Goal: Browse casually: Explore the website without a specific task or goal

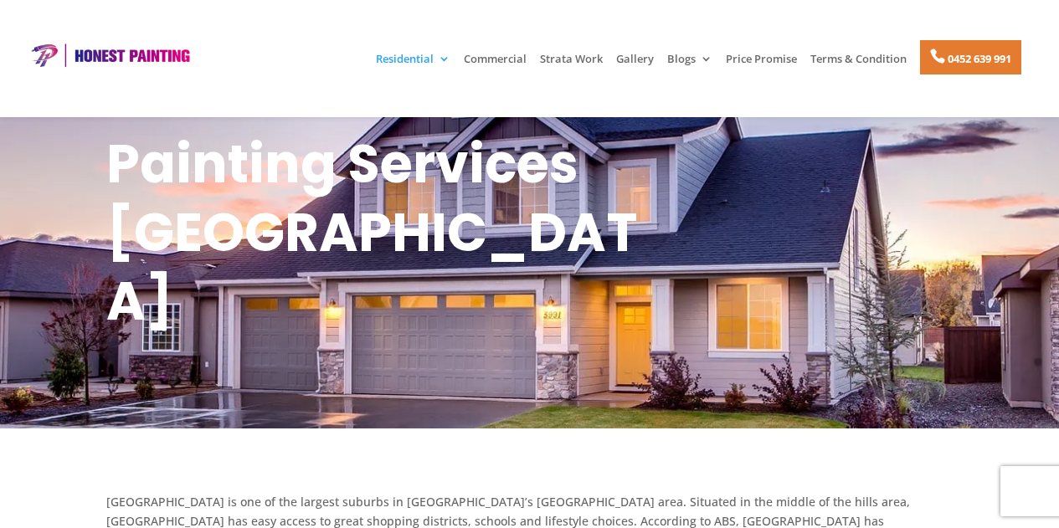
scroll to position [276, 0]
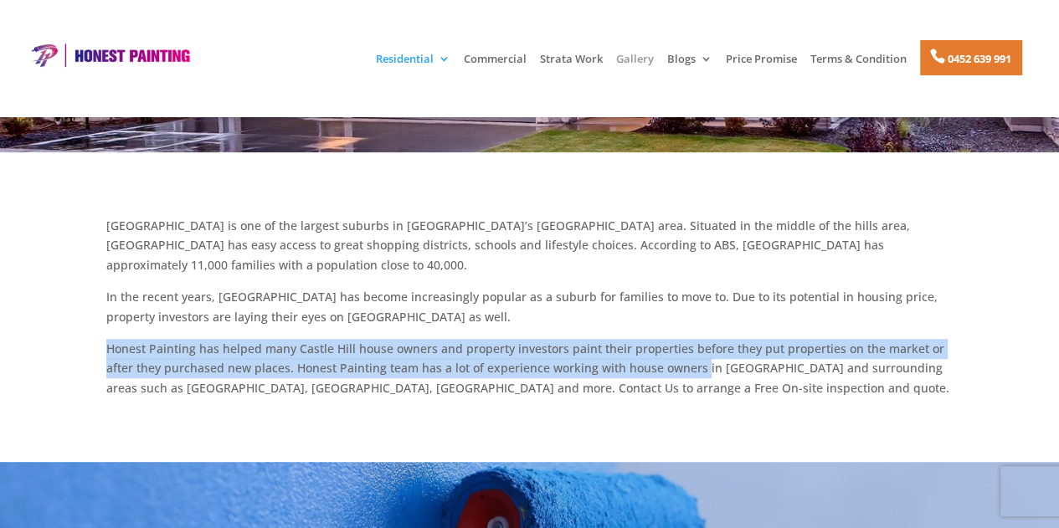
click at [635, 56] on link "Gallery" at bounding box center [635, 67] width 38 height 28
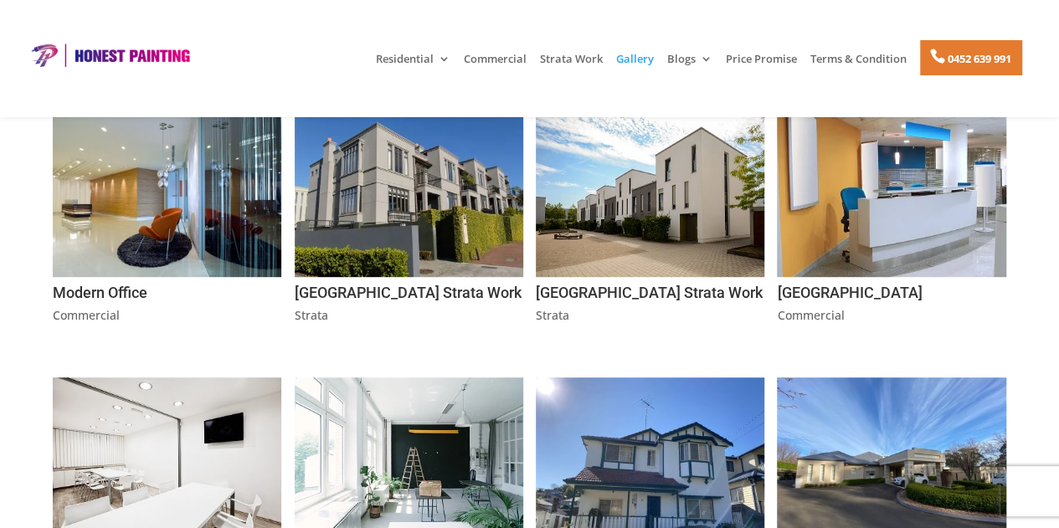
scroll to position [452, 0]
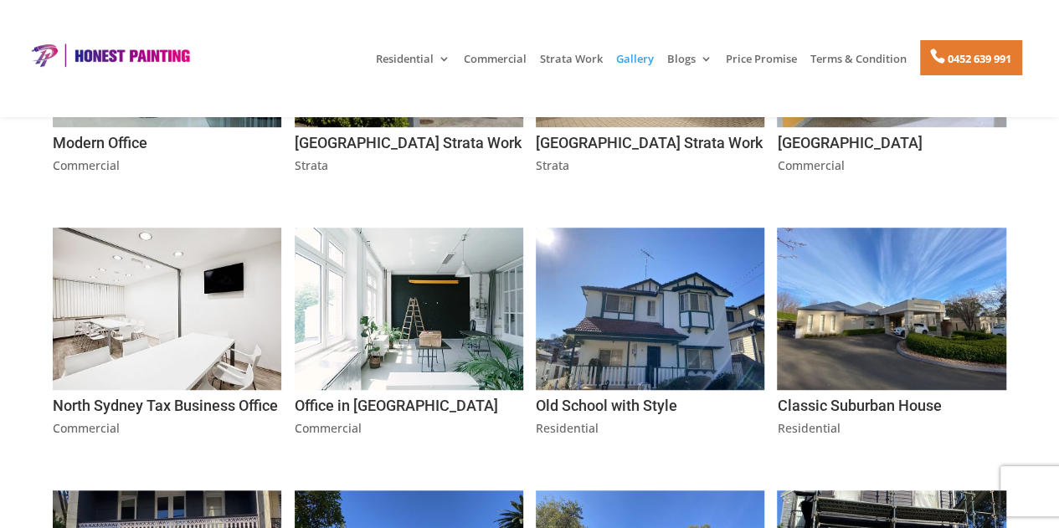
drag, startPoint x: 1065, startPoint y: 51, endPoint x: 1065, endPoint y: 131, distance: 79.6
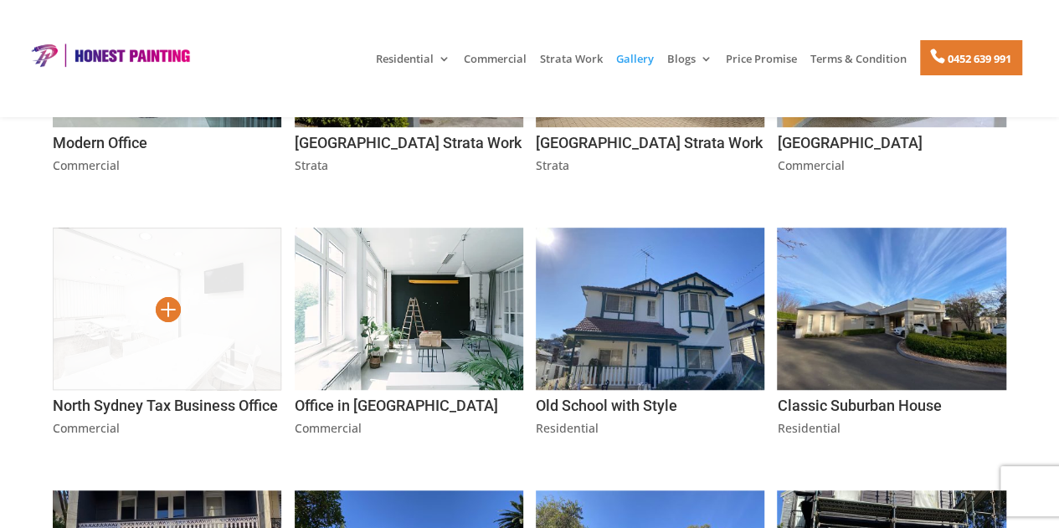
click at [196, 310] on img at bounding box center [167, 309] width 229 height 162
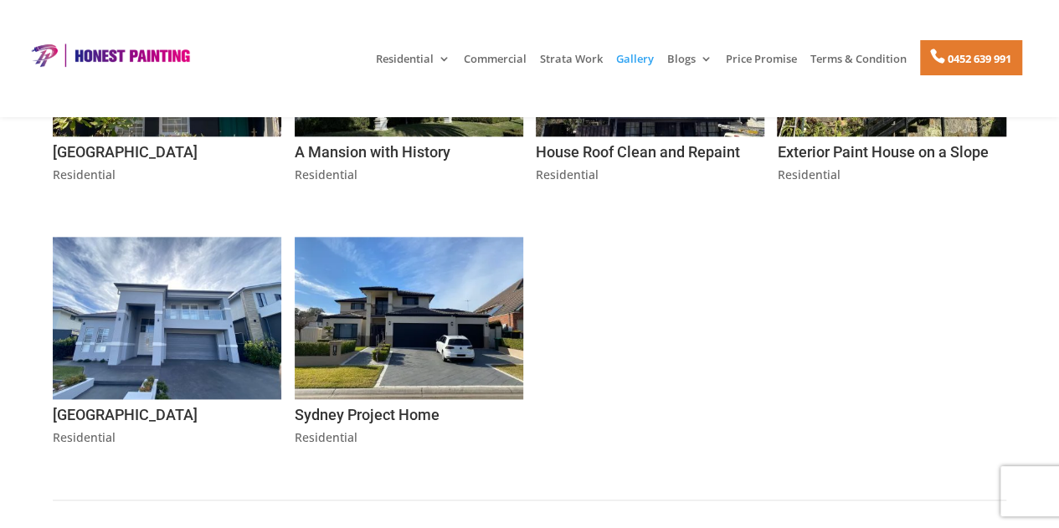
scroll to position [972, 0]
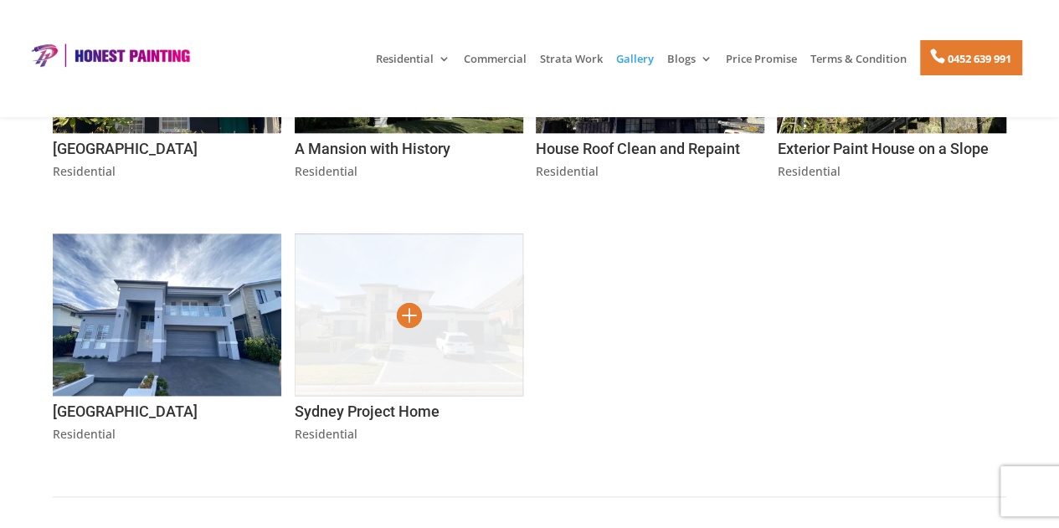
click at [412, 344] on img at bounding box center [409, 315] width 229 height 162
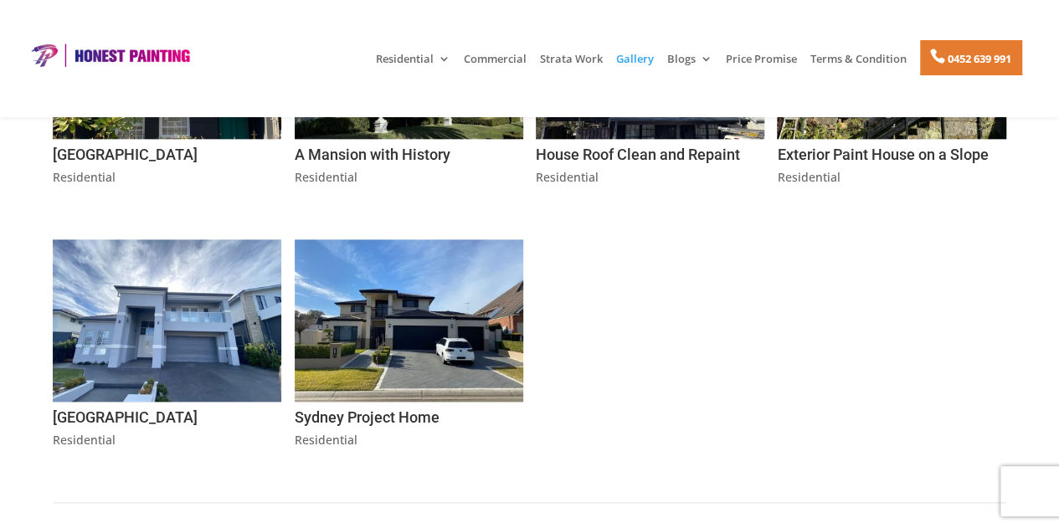
click at [866, 156] on div "Exterior Paint House on a Slope Residential" at bounding box center [891, 82] width 229 height 210
click at [175, 139] on img at bounding box center [167, 58] width 229 height 162
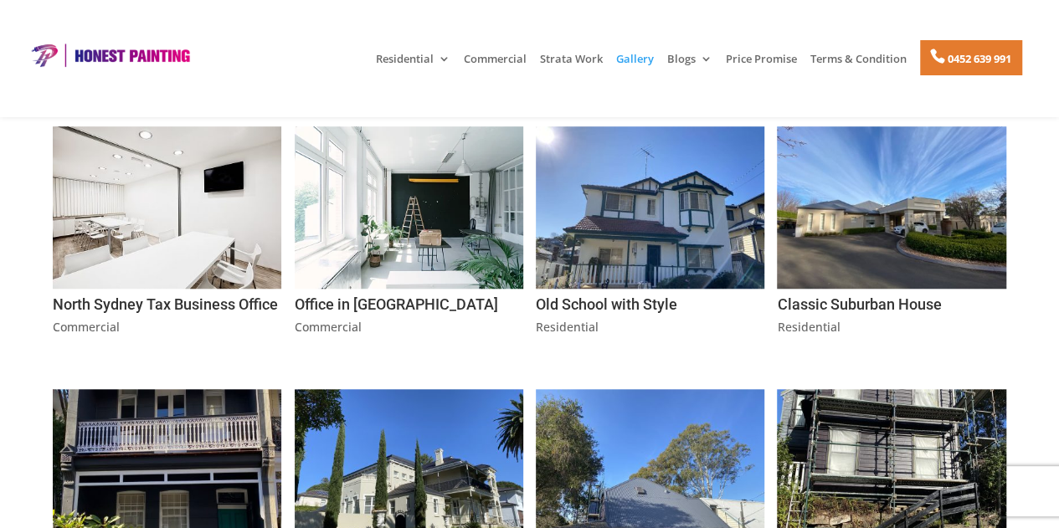
scroll to position [520, 0]
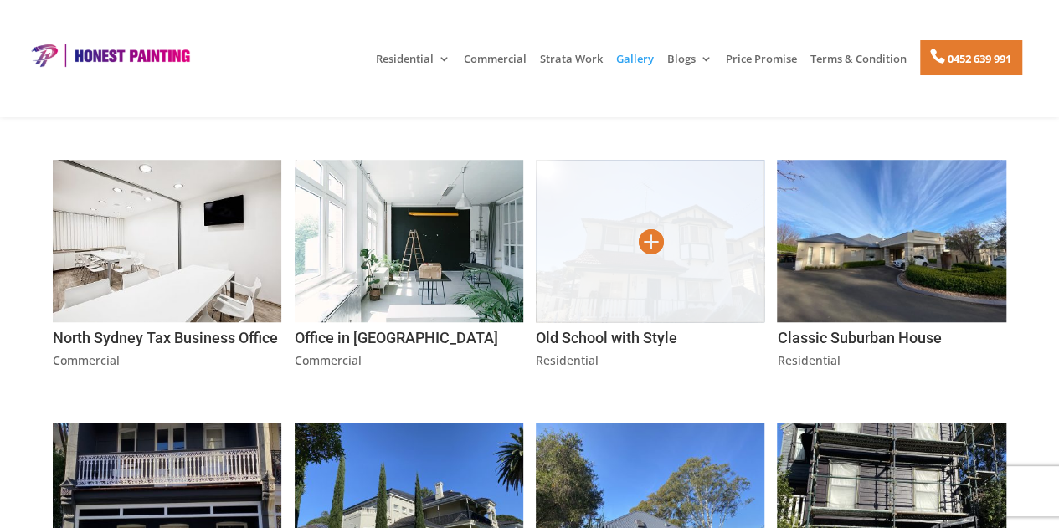
drag, startPoint x: 672, startPoint y: 198, endPoint x: 616, endPoint y: 193, distance: 56.3
click at [616, 193] on img at bounding box center [650, 241] width 229 height 162
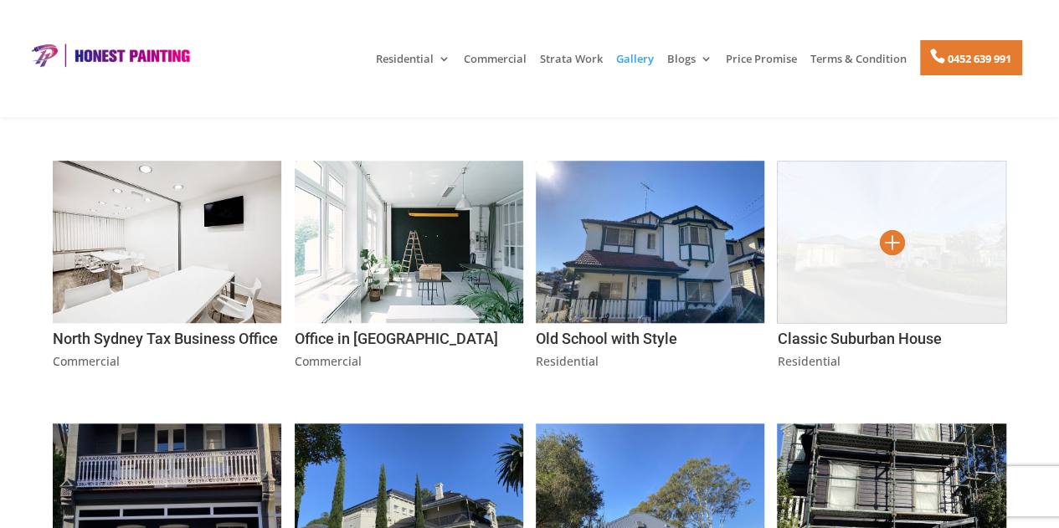
click at [849, 238] on img at bounding box center [891, 242] width 229 height 162
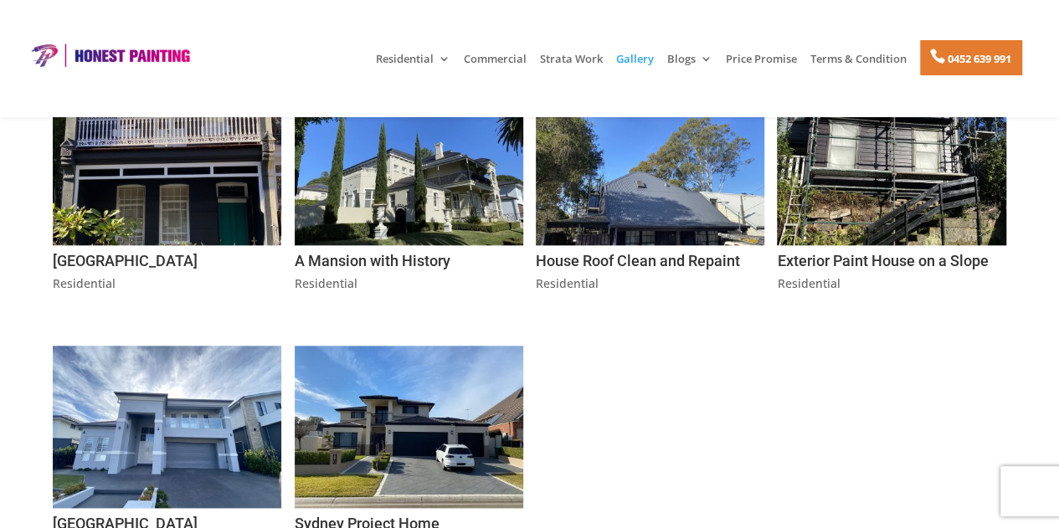
scroll to position [827, 0]
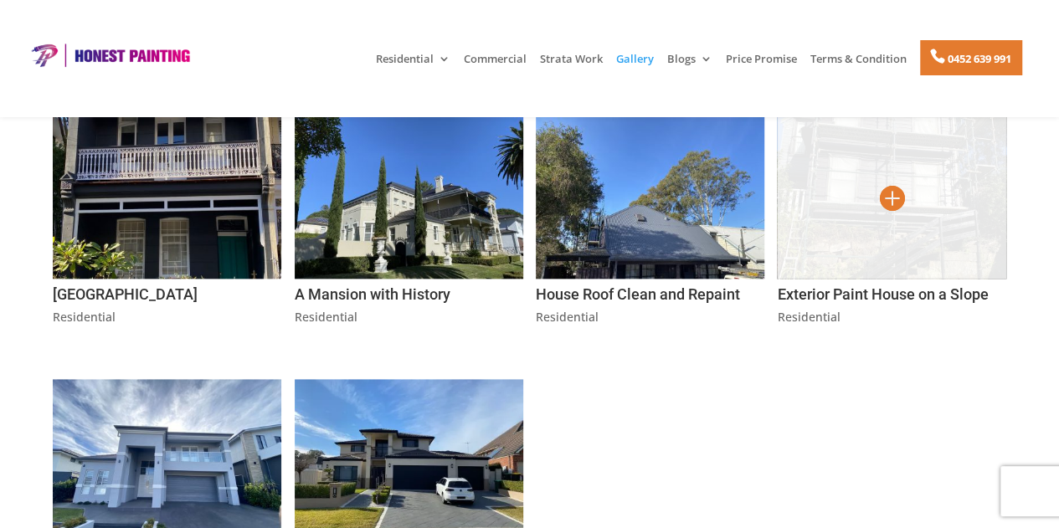
drag, startPoint x: 883, startPoint y: 234, endPoint x: 900, endPoint y: 238, distance: 18.1
click at [900, 238] on img at bounding box center [891, 197] width 229 height 162
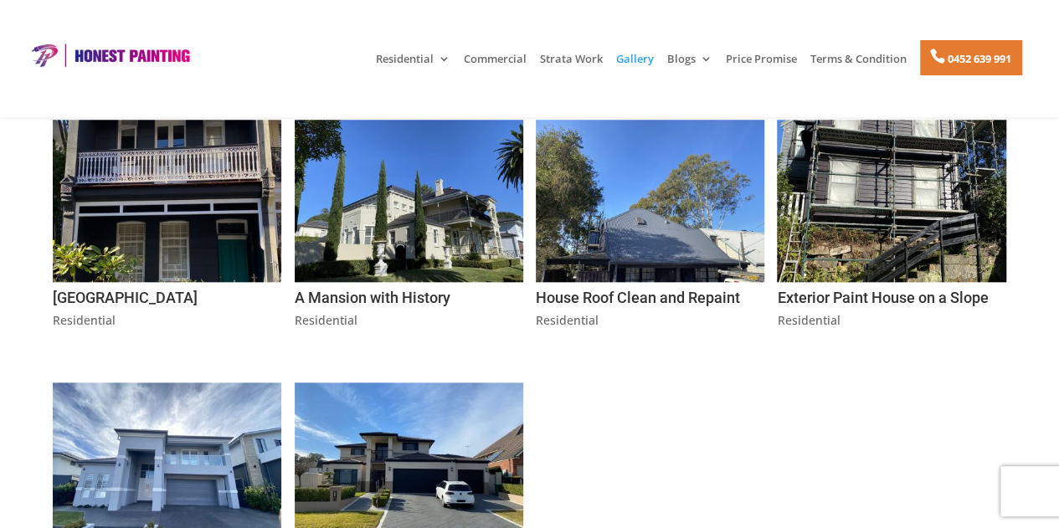
scroll to position [822, 0]
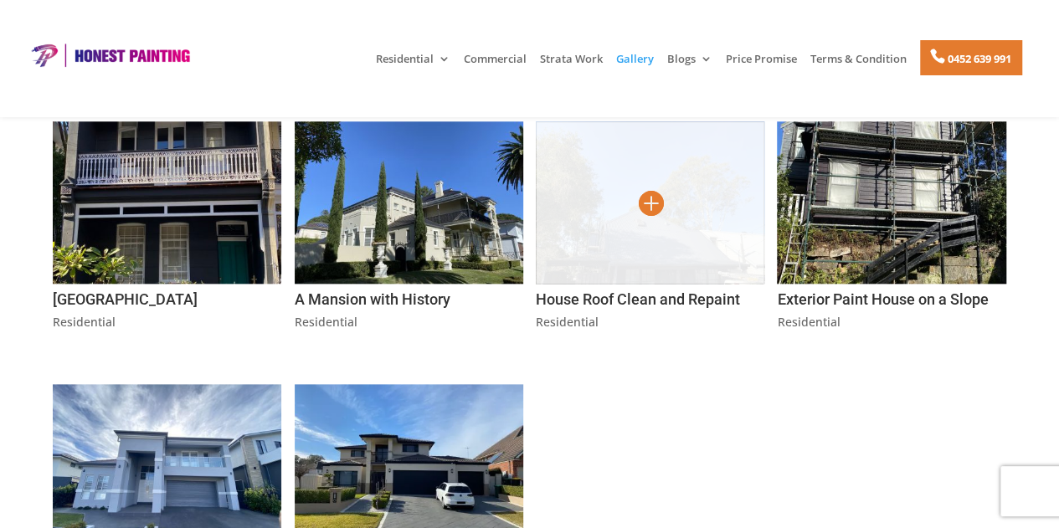
click at [652, 229] on img at bounding box center [650, 202] width 229 height 162
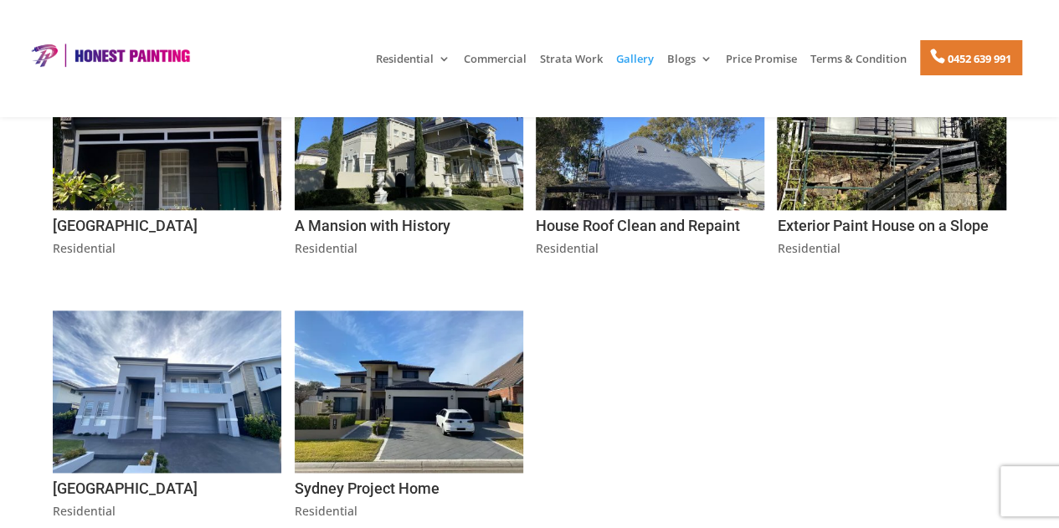
scroll to position [1012, 0]
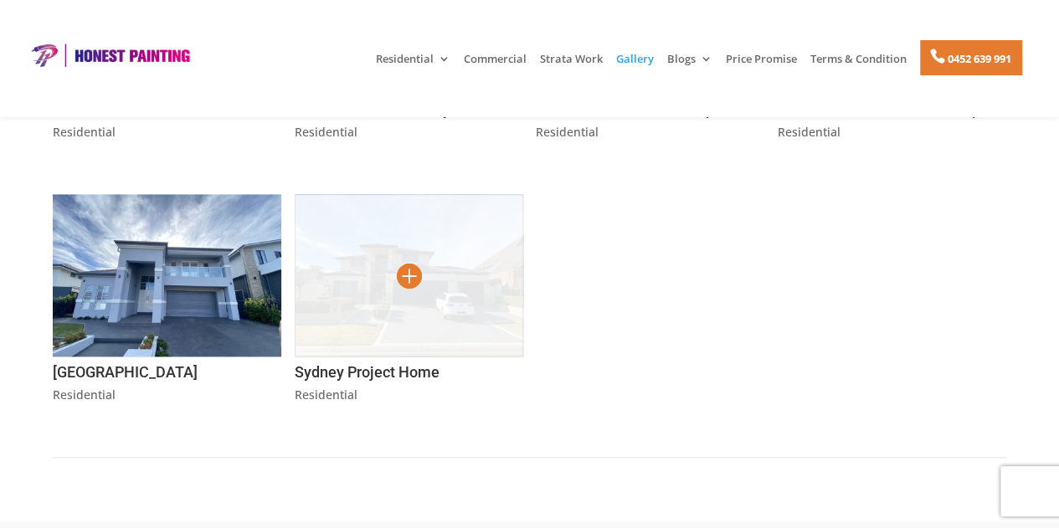
click at [374, 279] on img at bounding box center [409, 275] width 229 height 162
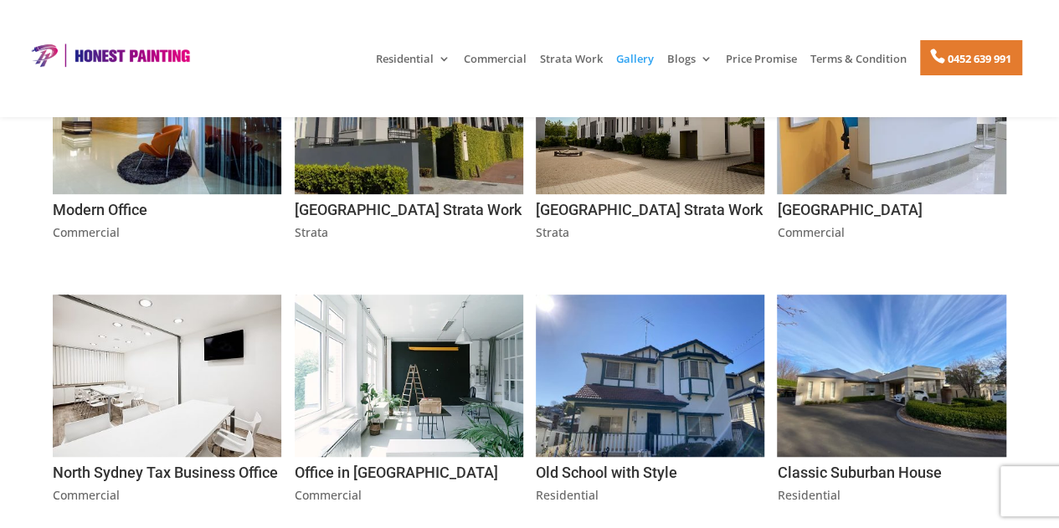
scroll to position [176, 0]
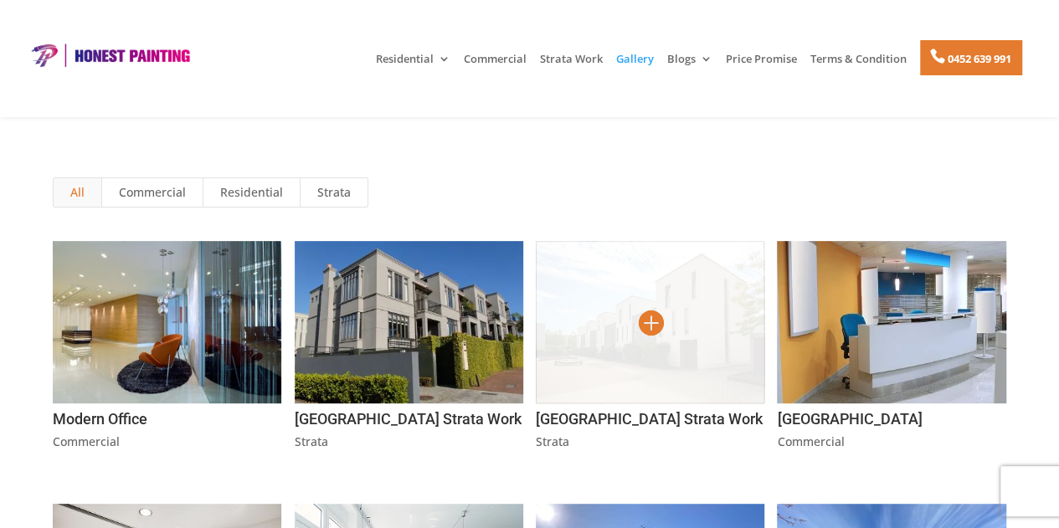
drag, startPoint x: 675, startPoint y: 316, endPoint x: 663, endPoint y: 318, distance: 12.0
click at [663, 318] on img at bounding box center [650, 322] width 229 height 162
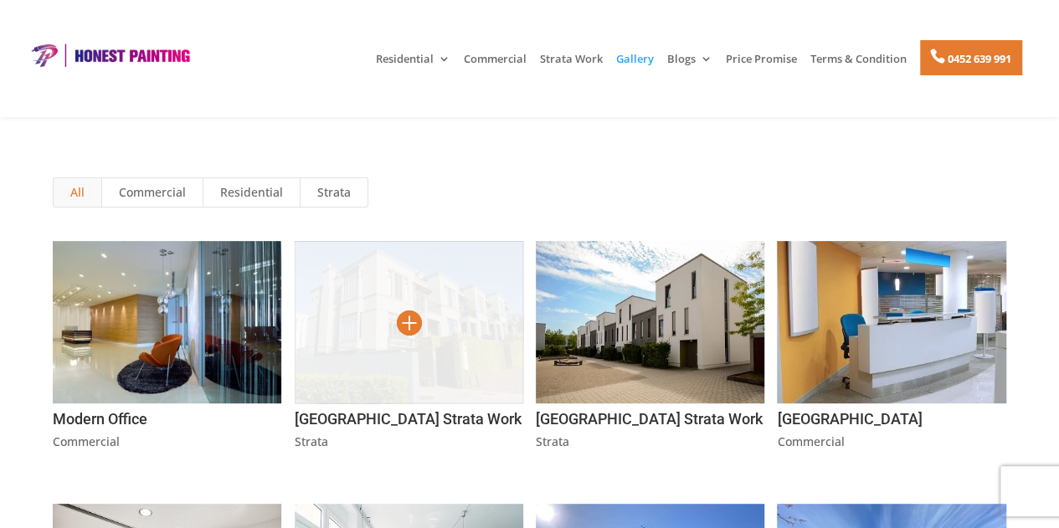
click at [449, 349] on img at bounding box center [409, 322] width 229 height 162
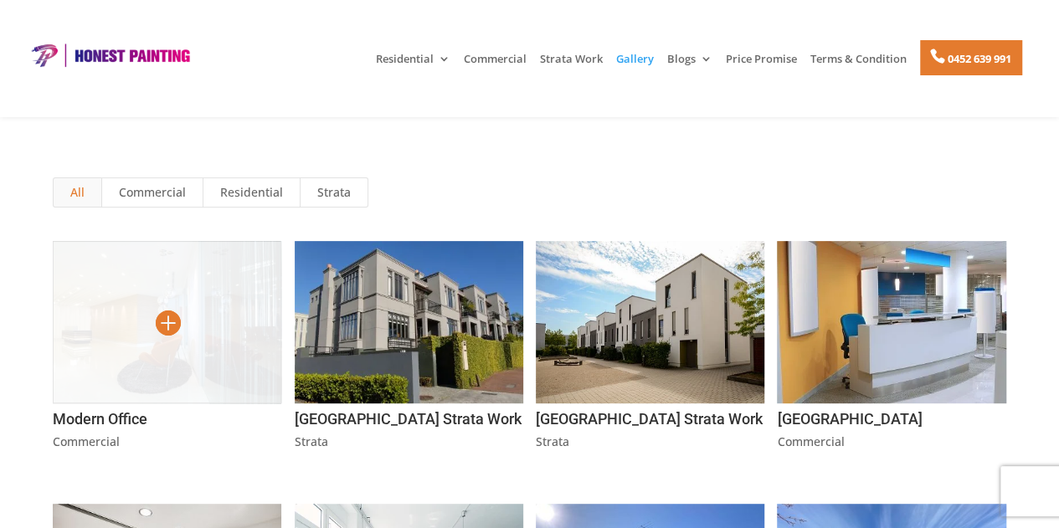
click at [199, 317] on img at bounding box center [167, 322] width 229 height 162
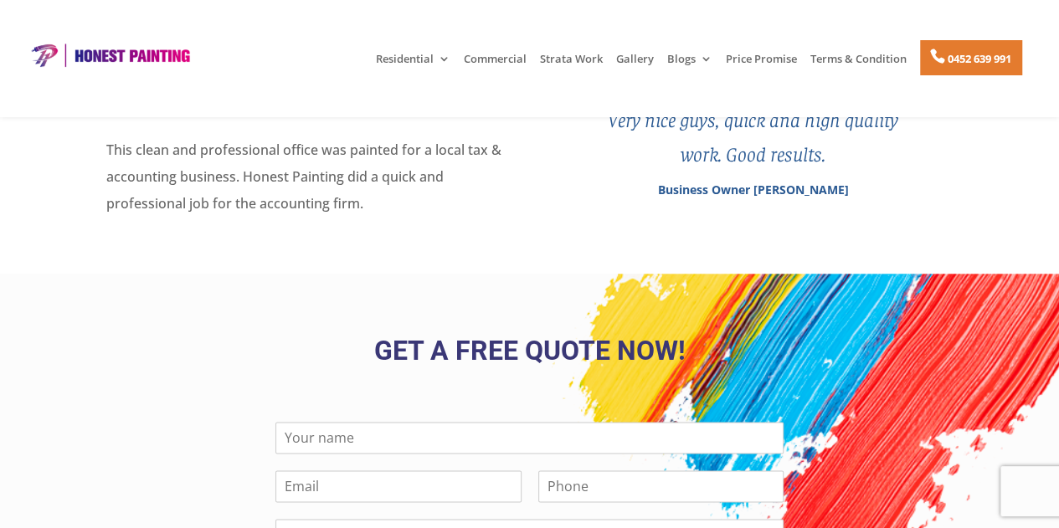
scroll to position [269, 0]
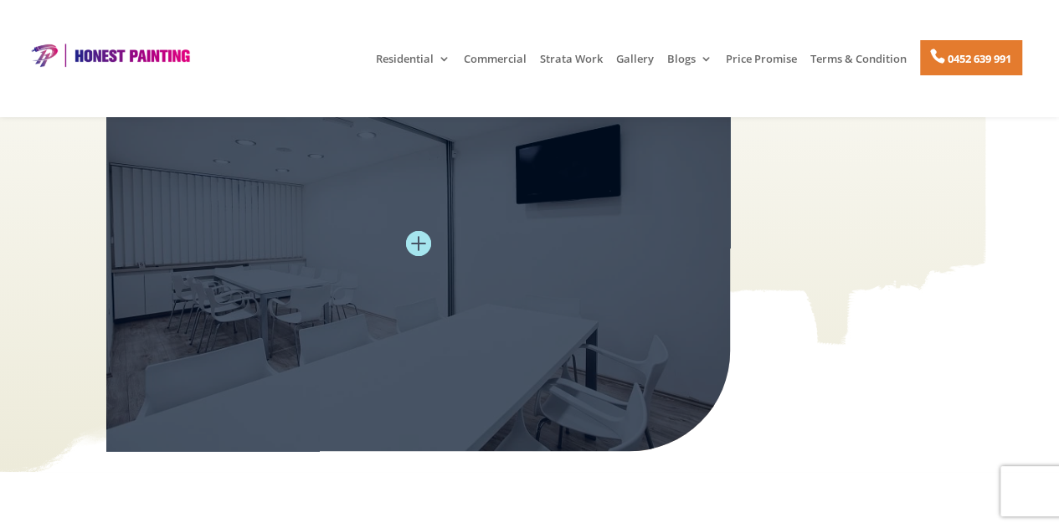
click at [409, 259] on img at bounding box center [418, 242] width 624 height 415
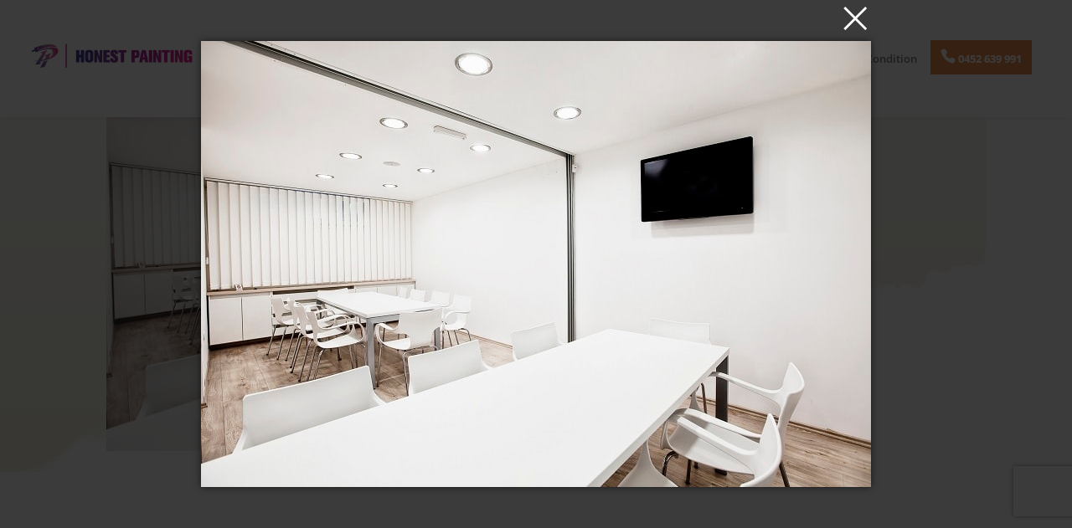
click at [853, 29] on button "×" at bounding box center [541, 17] width 670 height 37
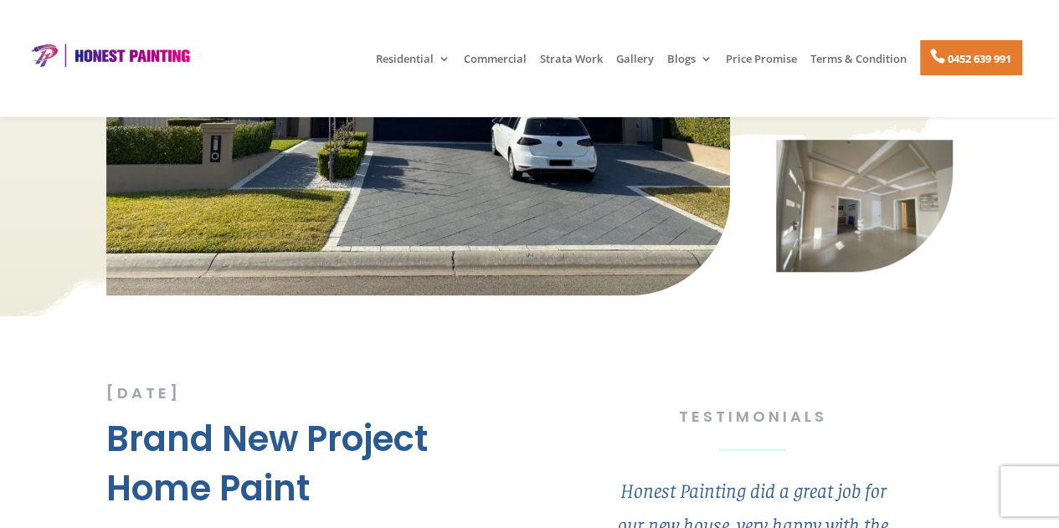
scroll to position [287, 0]
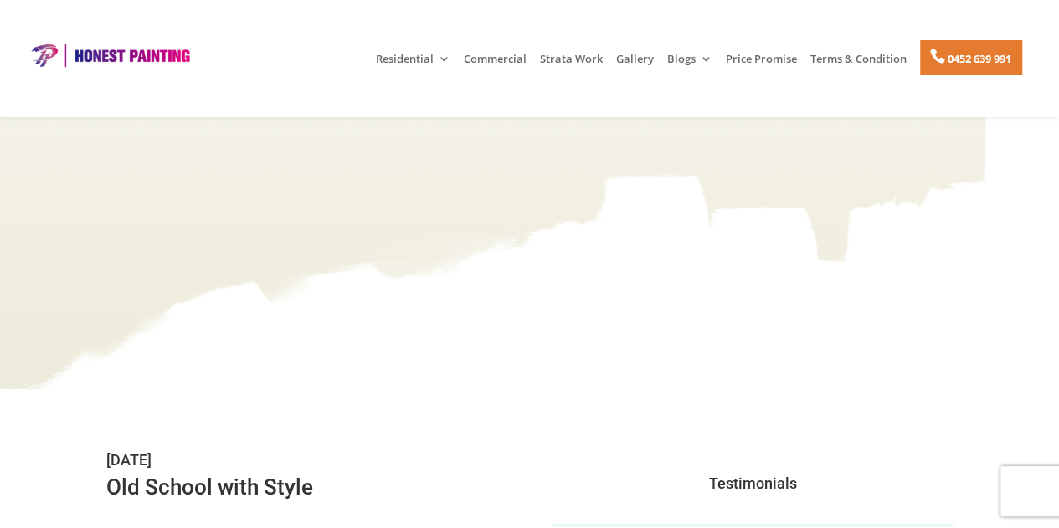
scroll to position [323, 0]
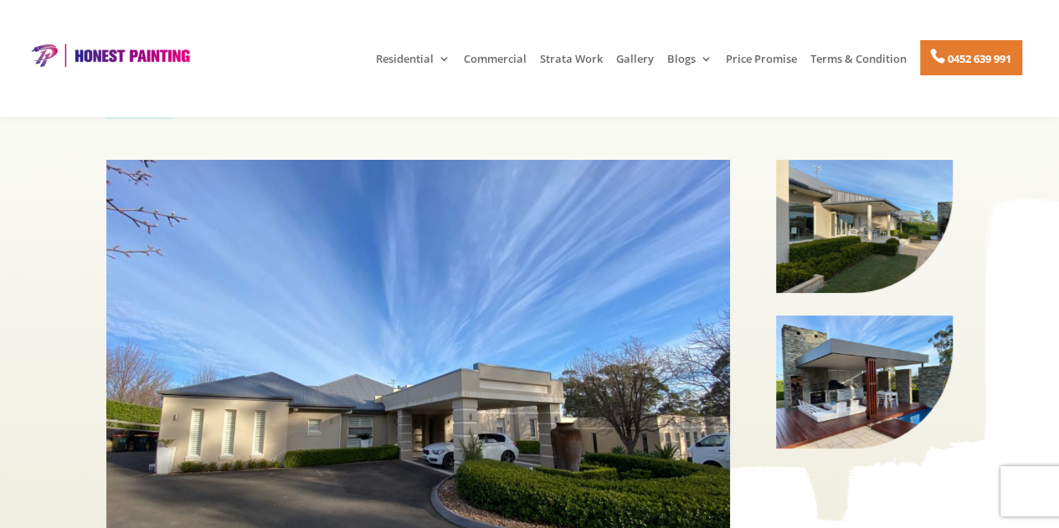
scroll to position [150, 0]
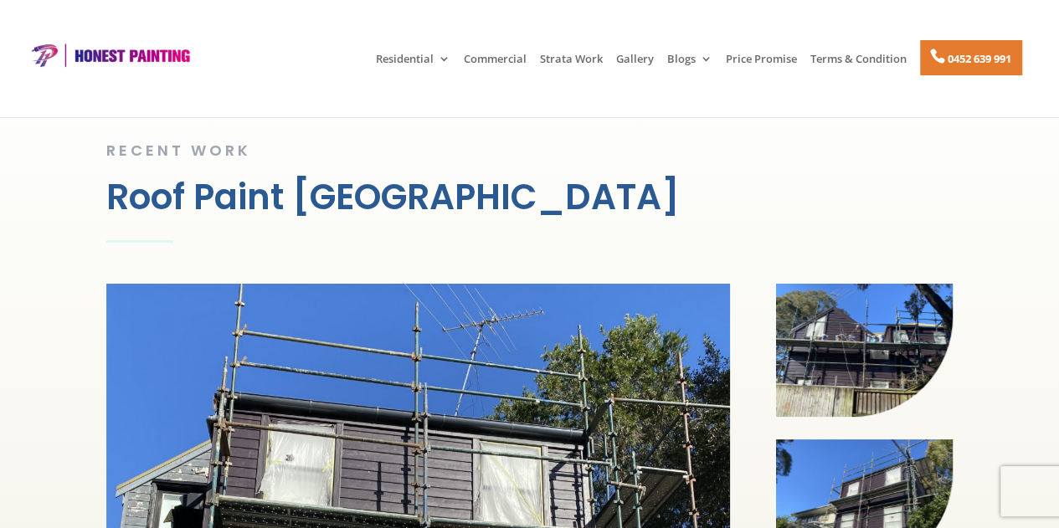
scroll to position [15, 0]
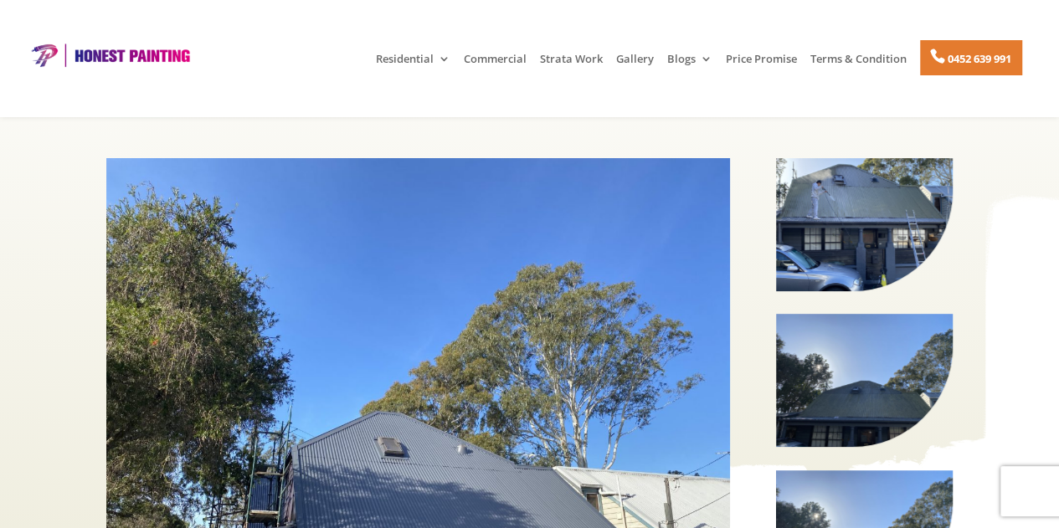
scroll to position [191, 0]
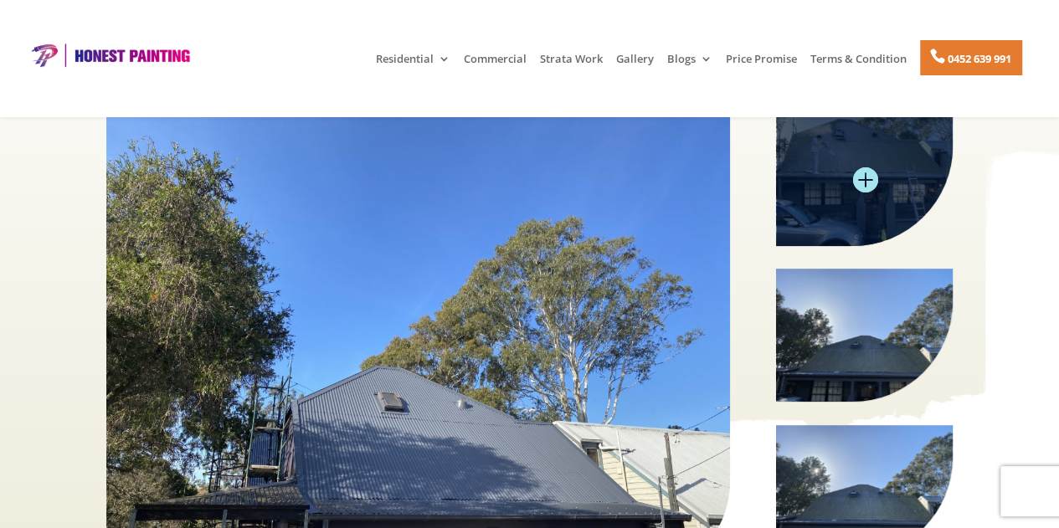
click at [858, 242] on img at bounding box center [864, 179] width 177 height 132
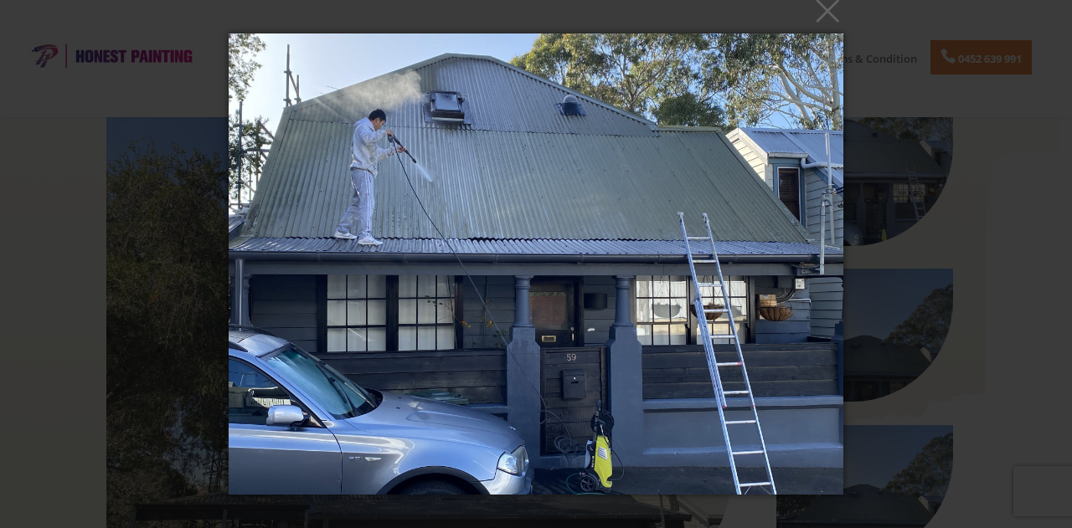
drag, startPoint x: 940, startPoint y: 112, endPoint x: 823, endPoint y: 21, distance: 148.6
click at [823, 21] on button "×" at bounding box center [542, 10] width 616 height 37
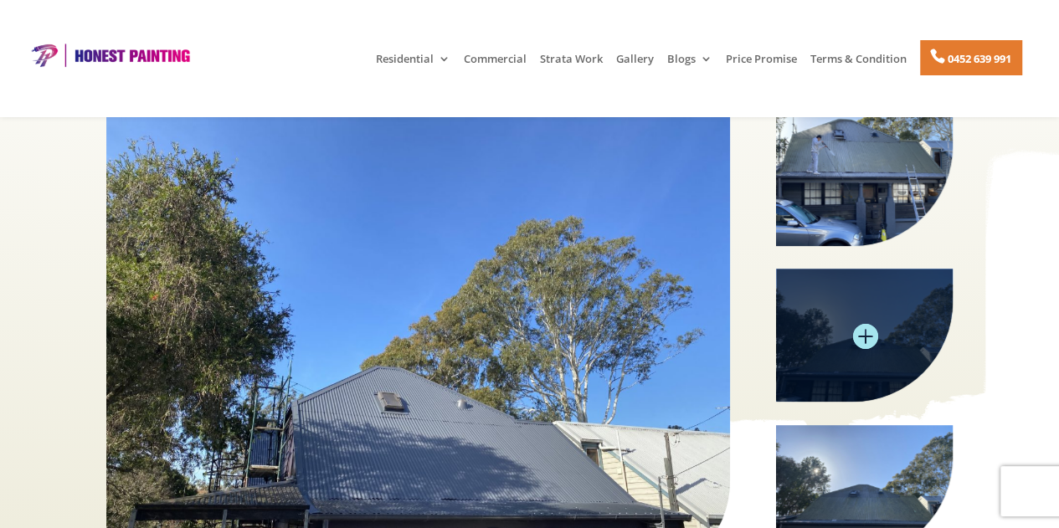
click at [837, 321] on img at bounding box center [864, 335] width 177 height 132
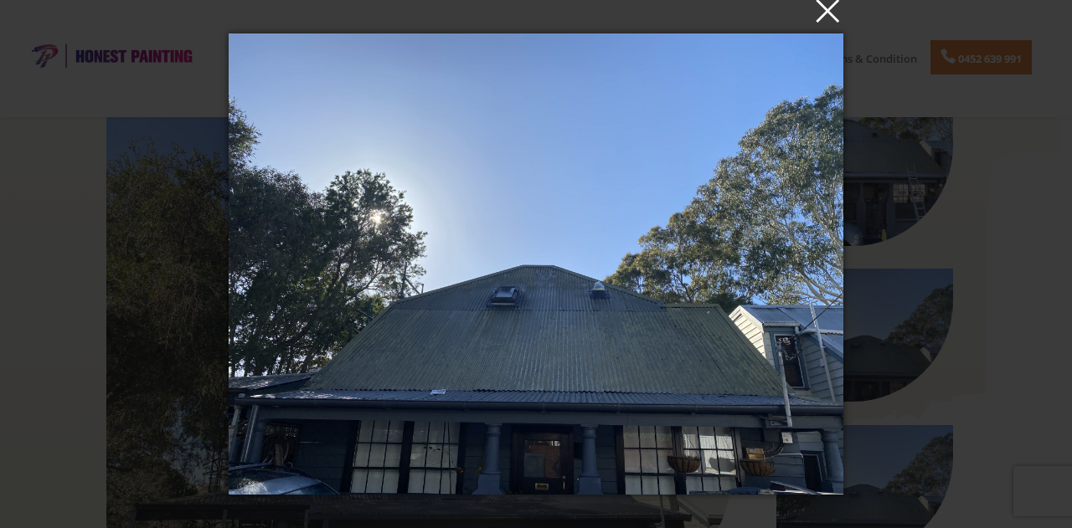
click at [831, 25] on button "×" at bounding box center [542, 10] width 616 height 37
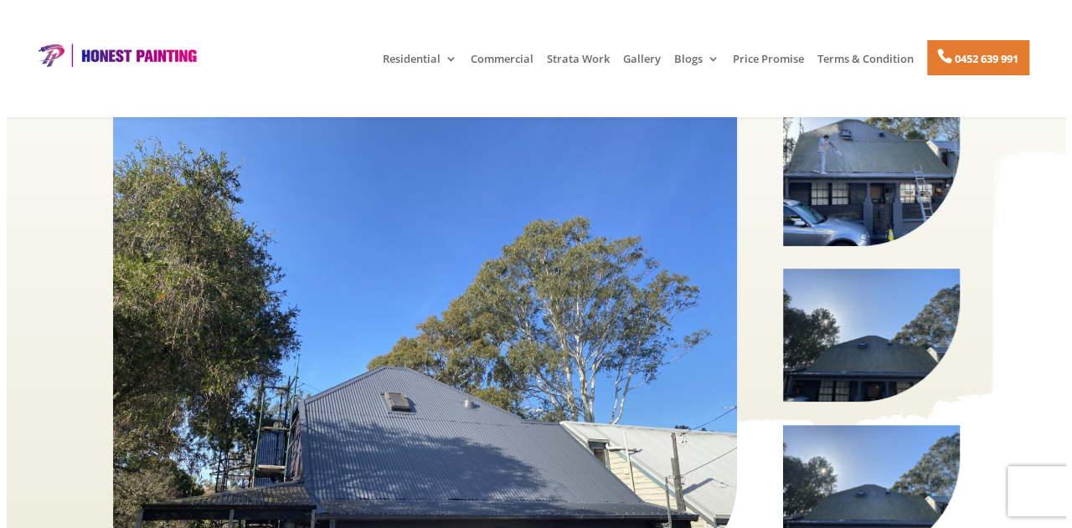
scroll to position [461, 0]
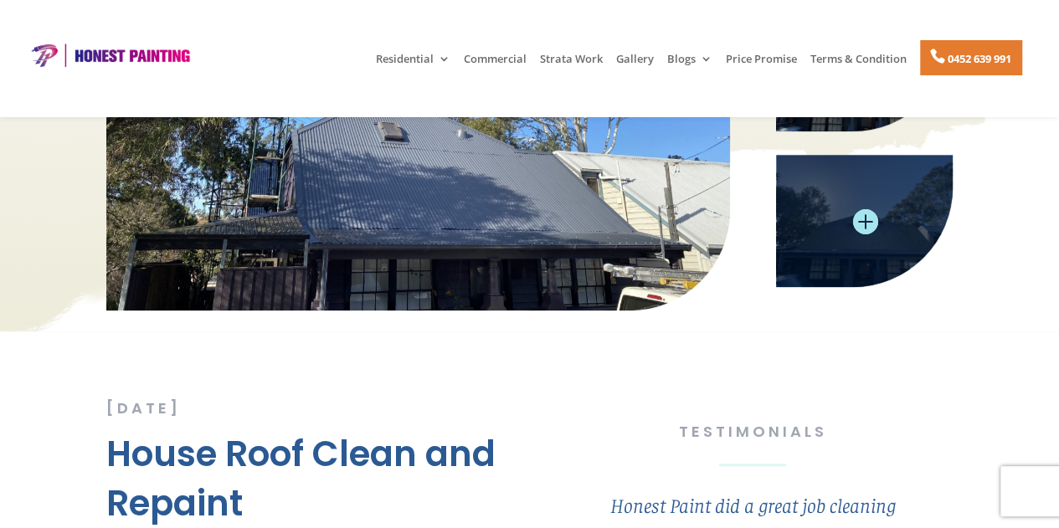
click at [870, 250] on img at bounding box center [864, 221] width 177 height 132
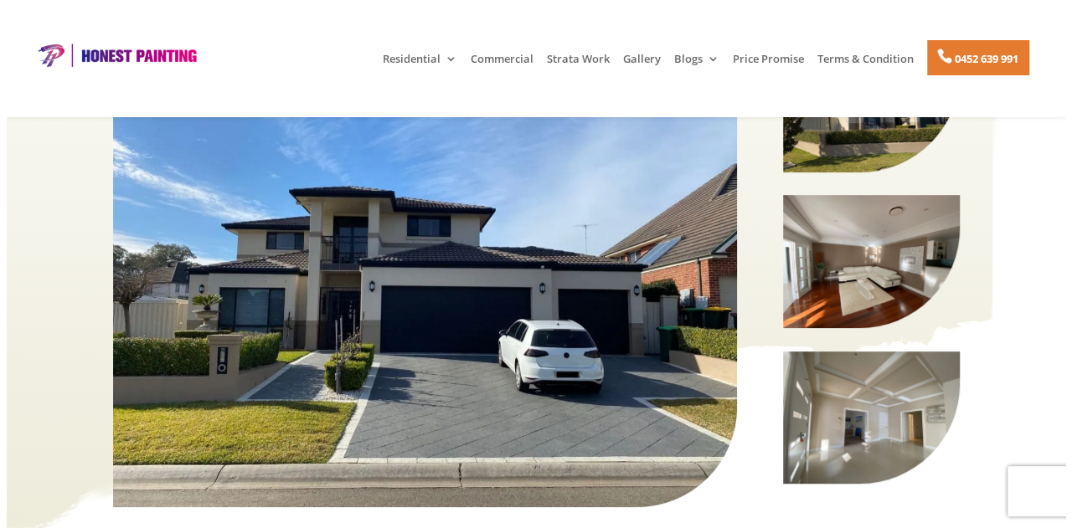
scroll to position [277, 0]
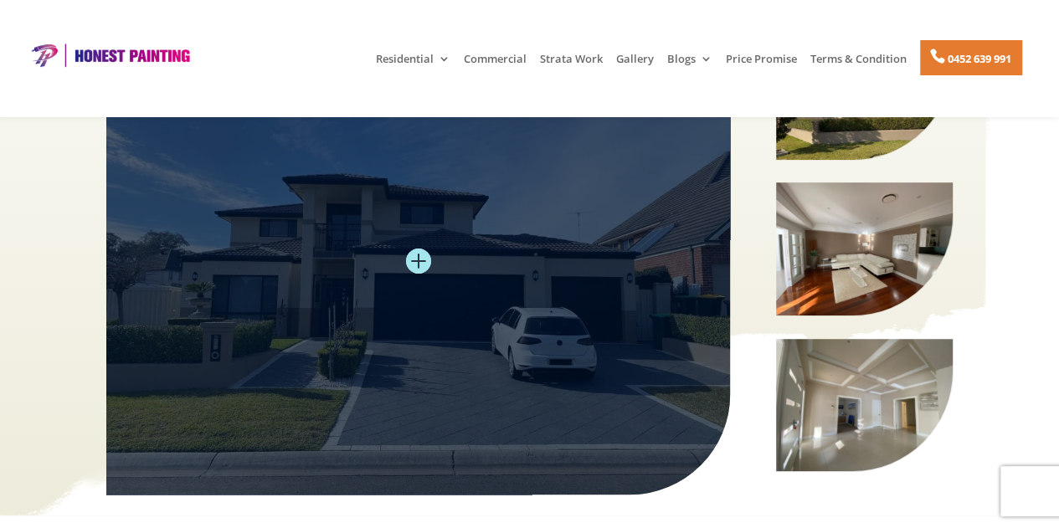
click at [358, 291] on img at bounding box center [418, 261] width 624 height 468
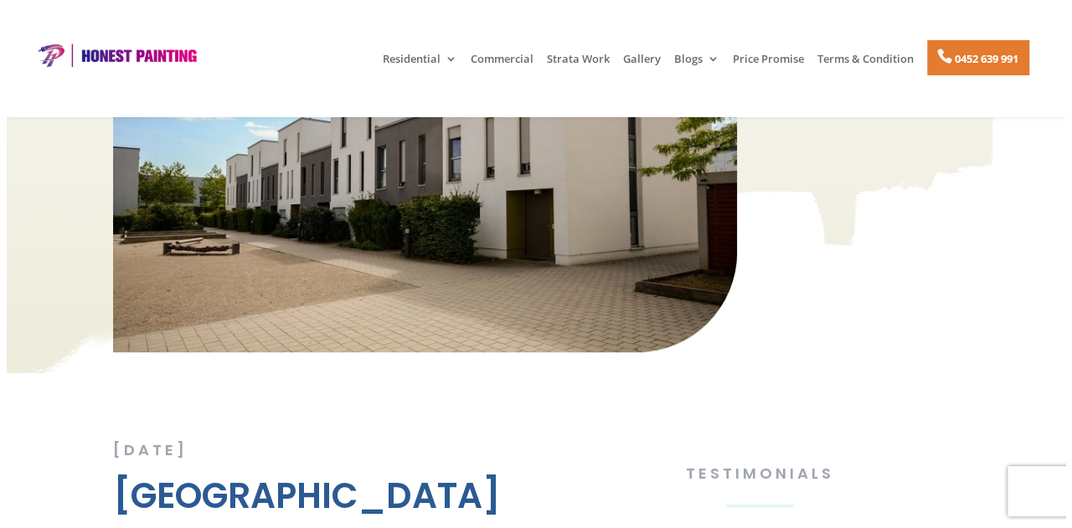
scroll to position [282, 0]
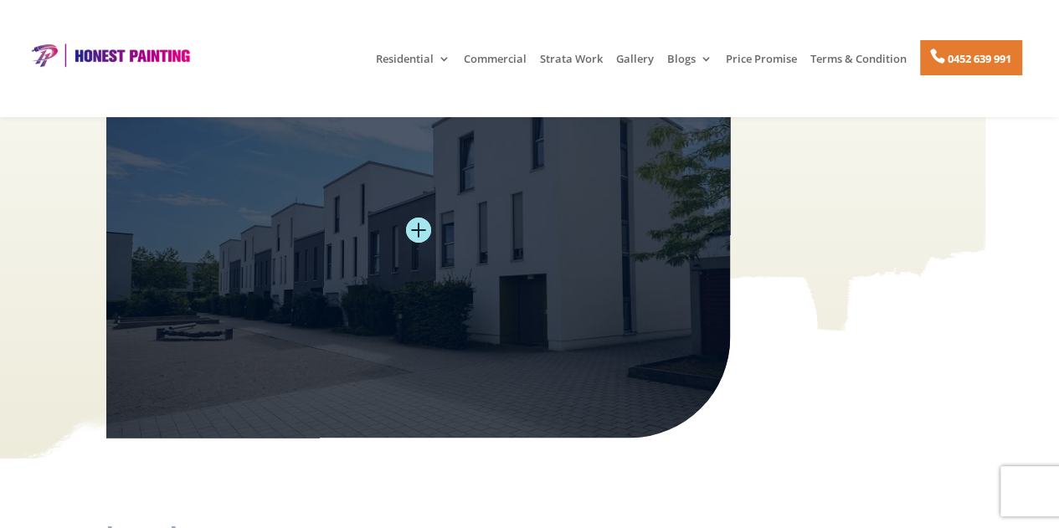
click at [494, 267] on img at bounding box center [418, 229] width 624 height 415
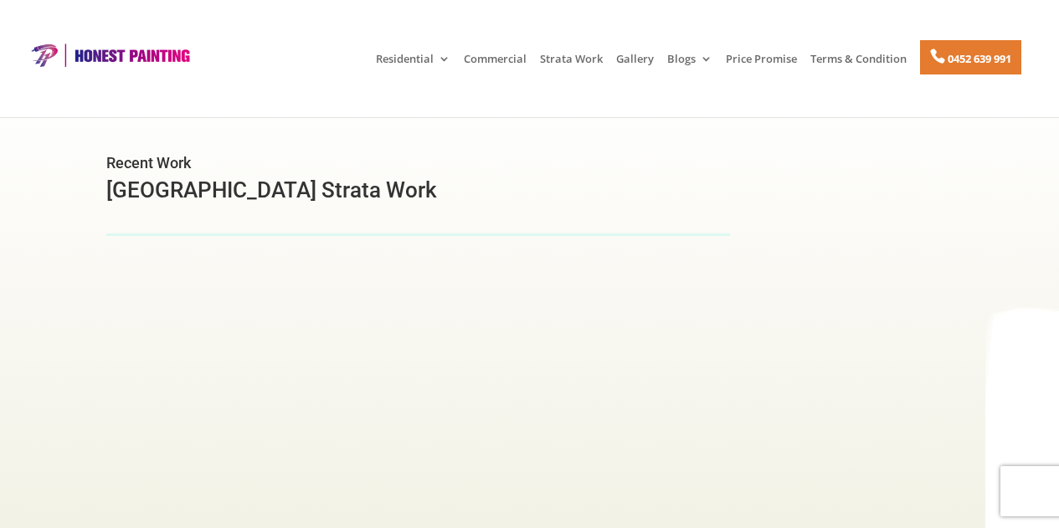
click at [449, 349] on img at bounding box center [418, 486] width 624 height 418
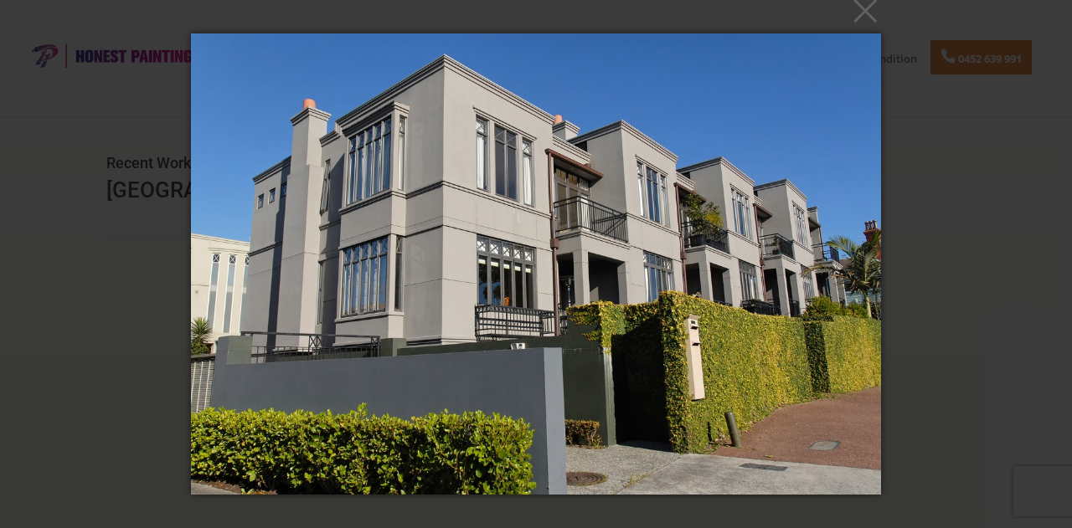
click at [457, 276] on img at bounding box center [535, 264] width 689 height 528
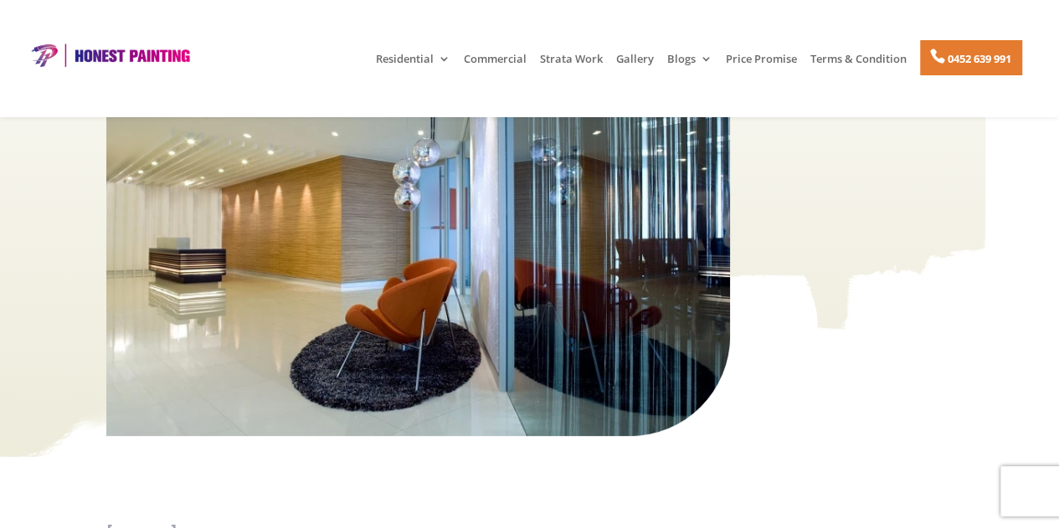
scroll to position [288, 0]
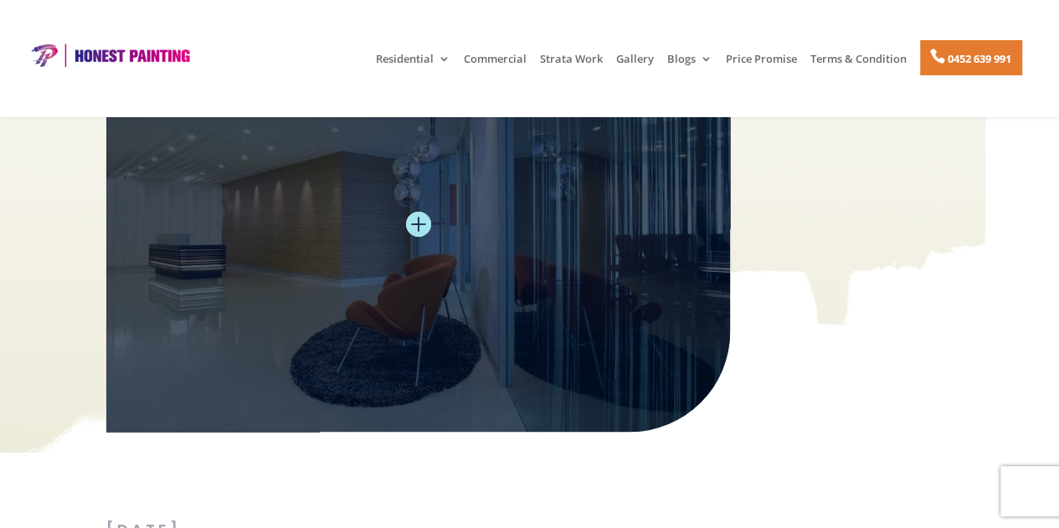
click at [343, 289] on img at bounding box center [418, 223] width 624 height 415
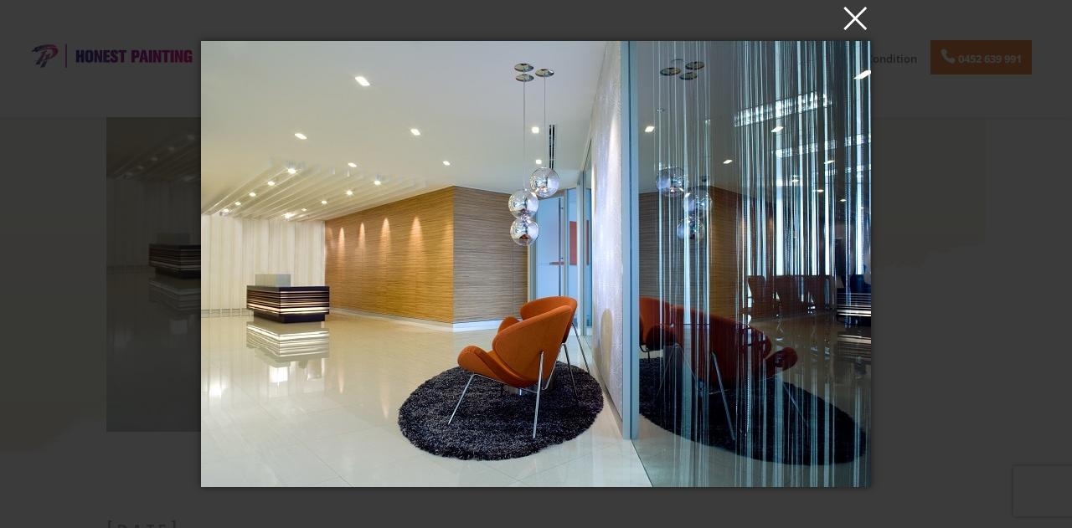
click at [851, 27] on button "×" at bounding box center [541, 17] width 670 height 37
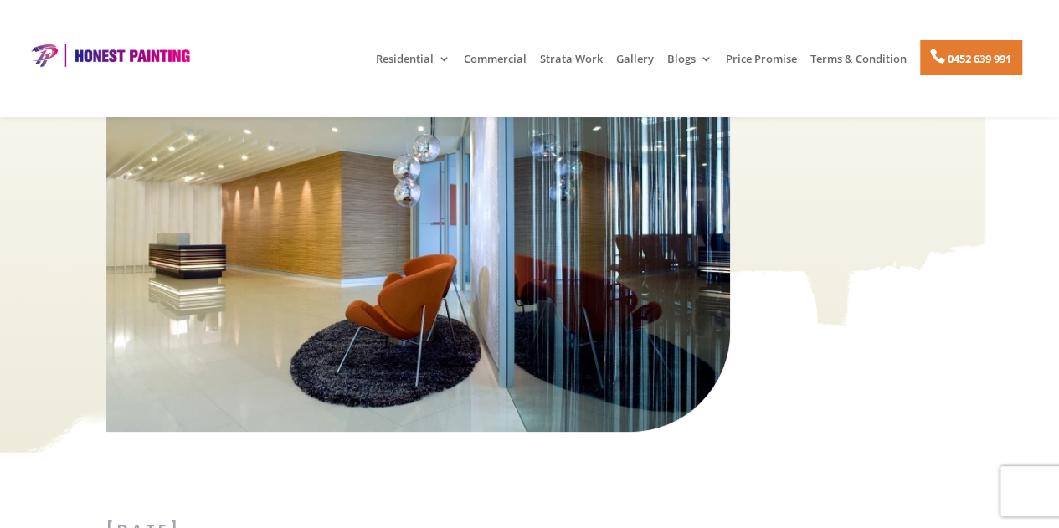
click at [148, 54] on img at bounding box center [109, 55] width 169 height 25
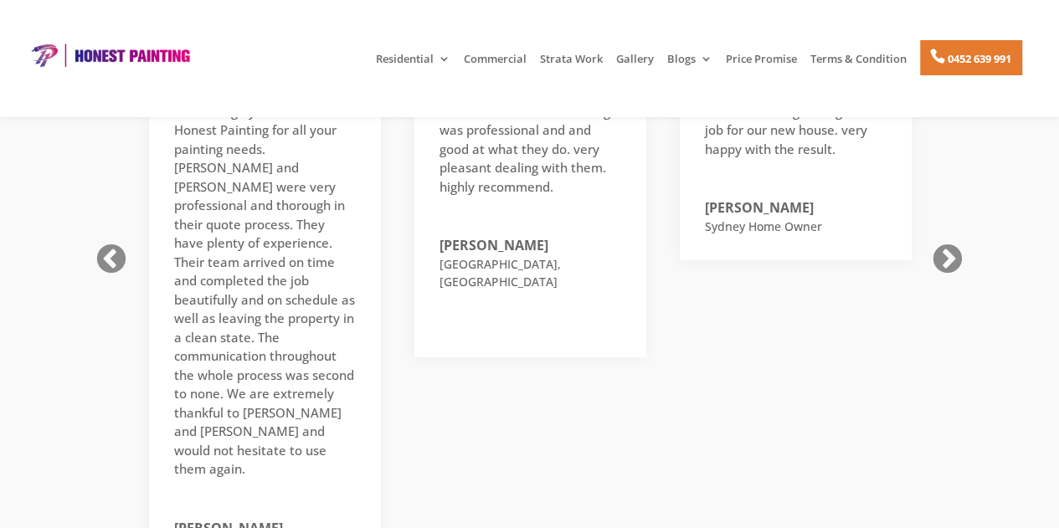
scroll to position [2790, 0]
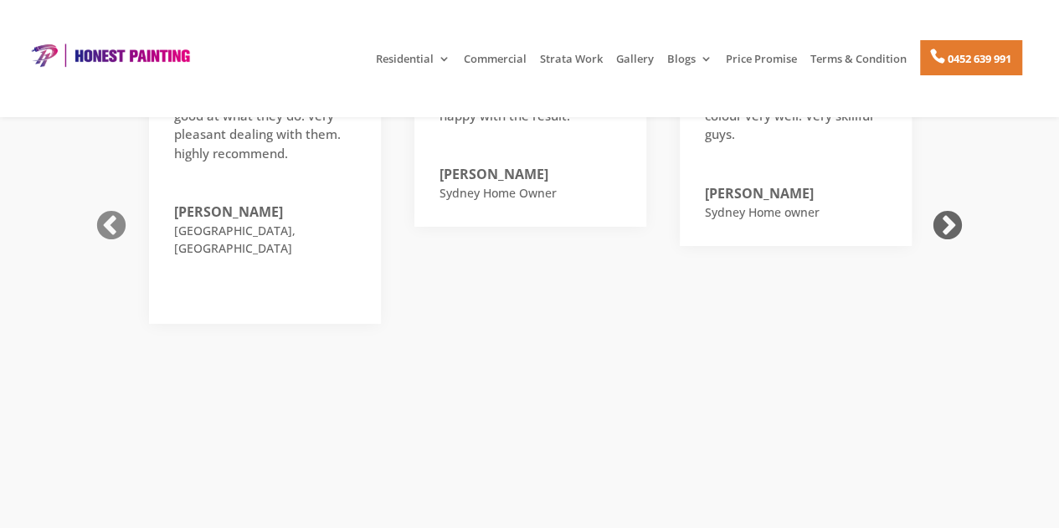
click at [960, 206] on button "Next" at bounding box center [948, 227] width 42 height 42
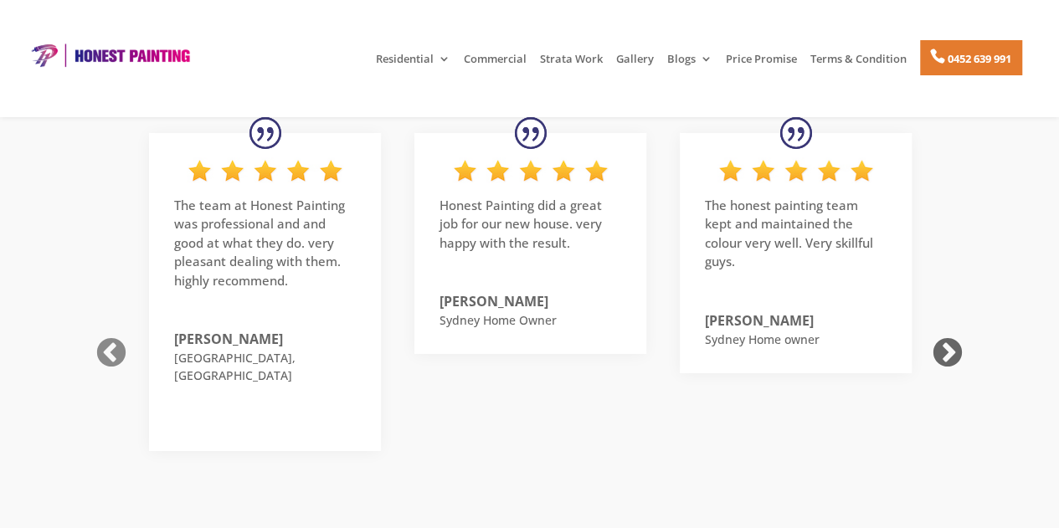
scroll to position [2644, 0]
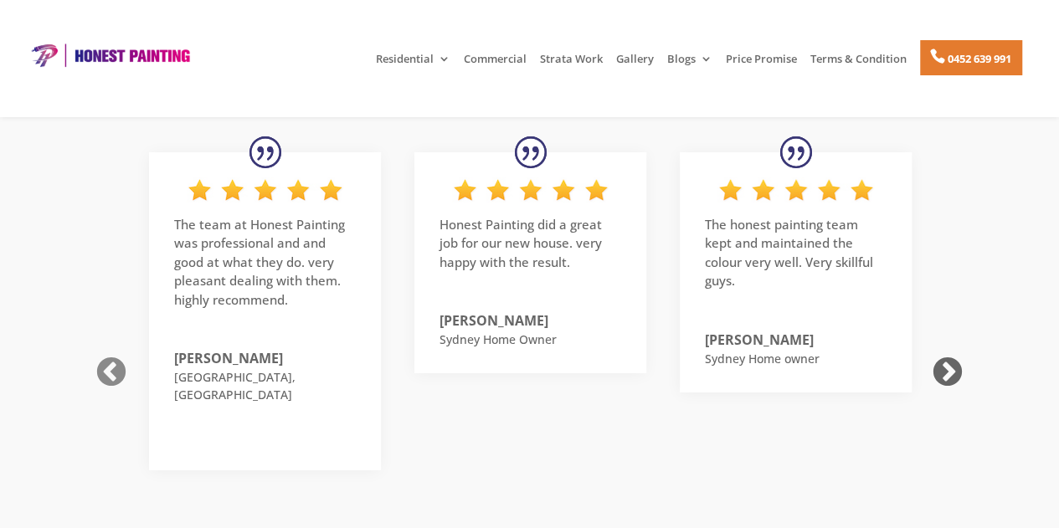
click at [940, 353] on button "Next" at bounding box center [948, 374] width 42 height 42
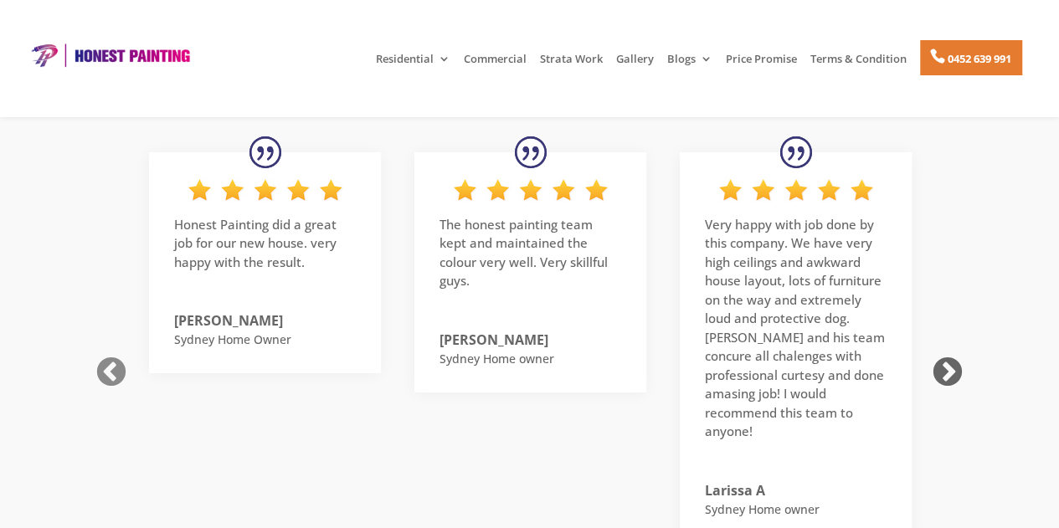
click at [940, 353] on button "Next" at bounding box center [948, 374] width 42 height 42
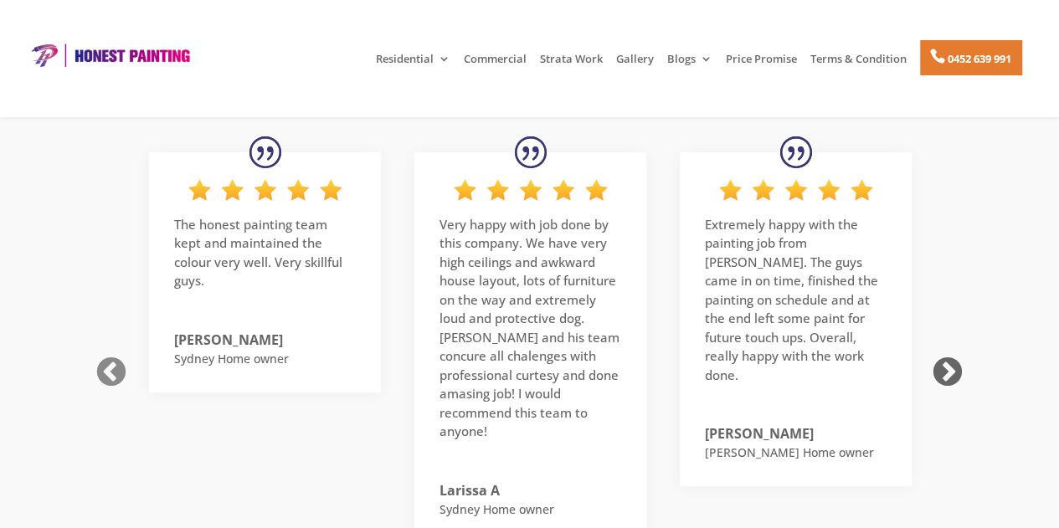
click at [940, 353] on button "Next" at bounding box center [948, 374] width 42 height 42
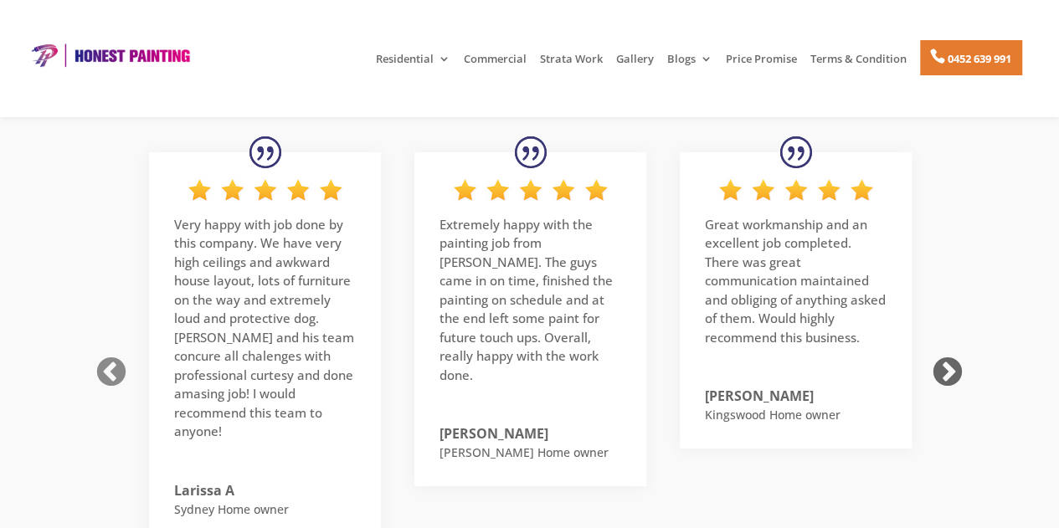
click at [940, 353] on button "Next" at bounding box center [948, 374] width 42 height 42
